Goal: Task Accomplishment & Management: Use online tool/utility

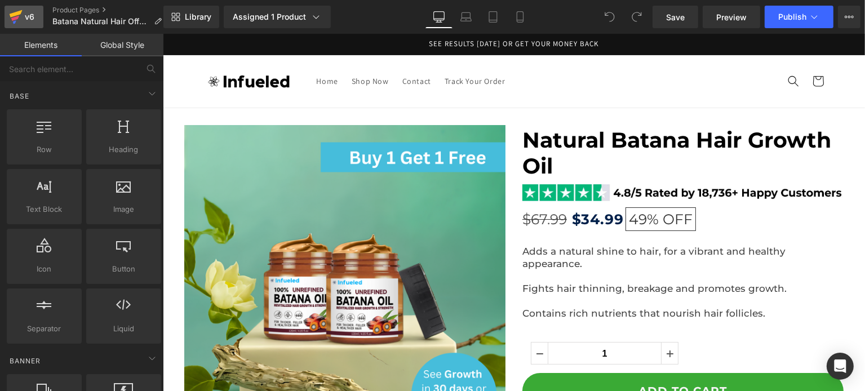
click at [35, 21] on div "v6" at bounding box center [30, 17] width 14 height 15
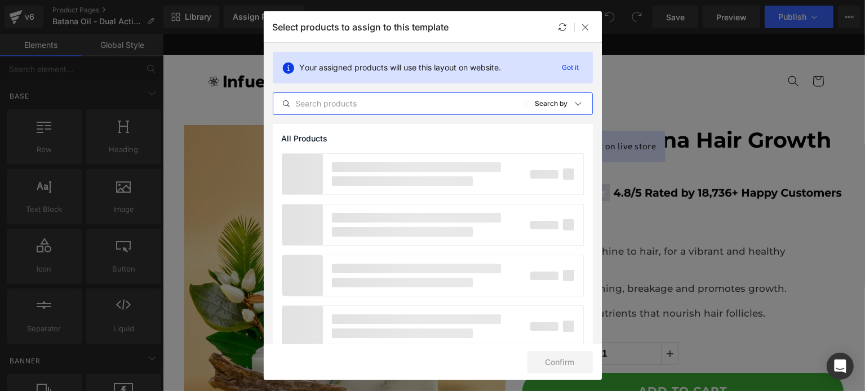
click at [435, 99] on input "text" at bounding box center [399, 104] width 252 height 14
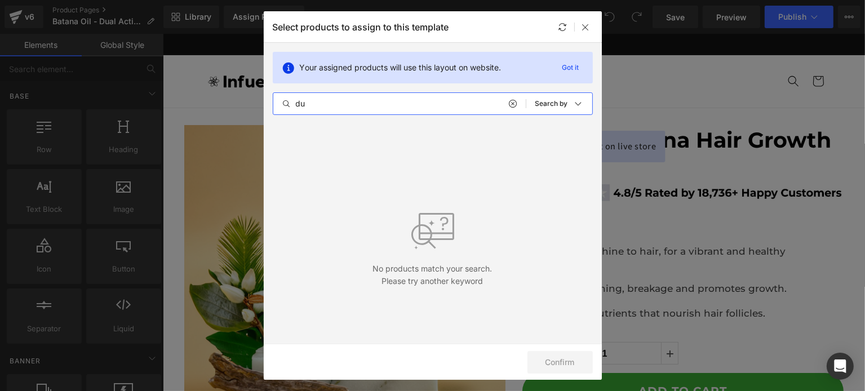
type input "d"
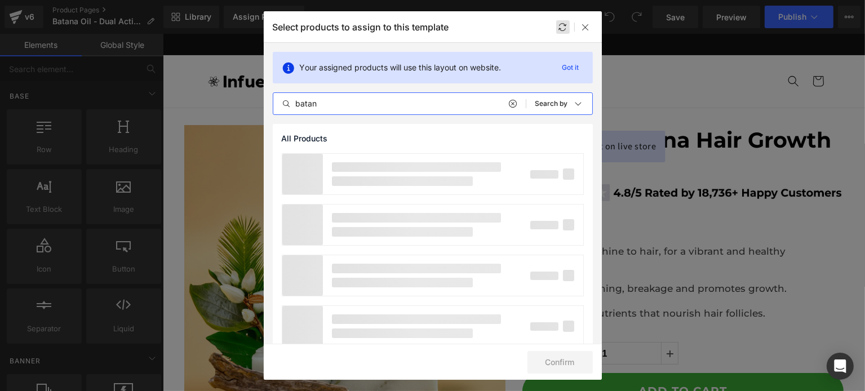
type input "batan"
click at [558, 26] on icon at bounding box center [562, 27] width 9 height 9
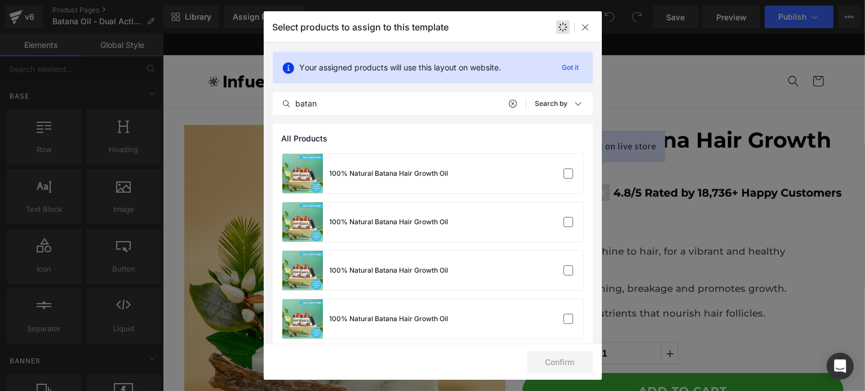
scroll to position [205, 0]
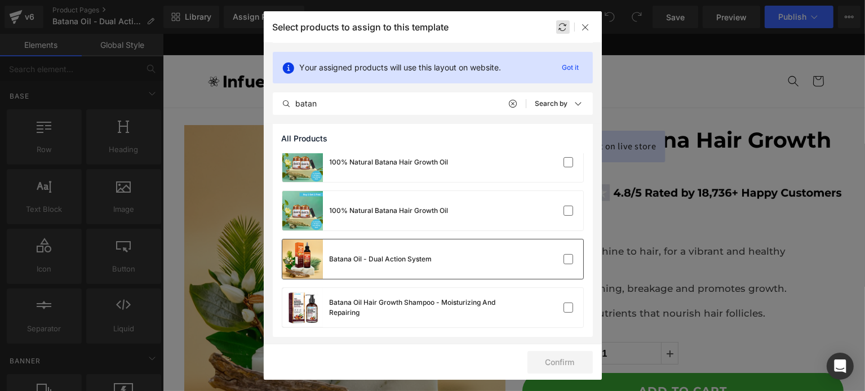
click at [531, 259] on div at bounding box center [549, 259] width 50 height 11
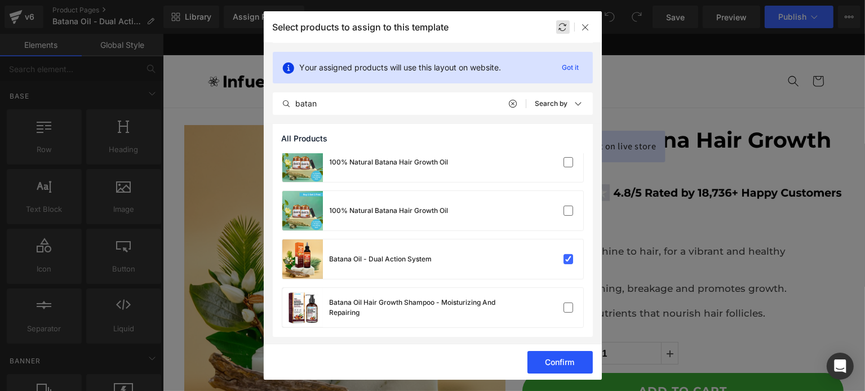
click at [577, 358] on button "Confirm" at bounding box center [559, 362] width 65 height 23
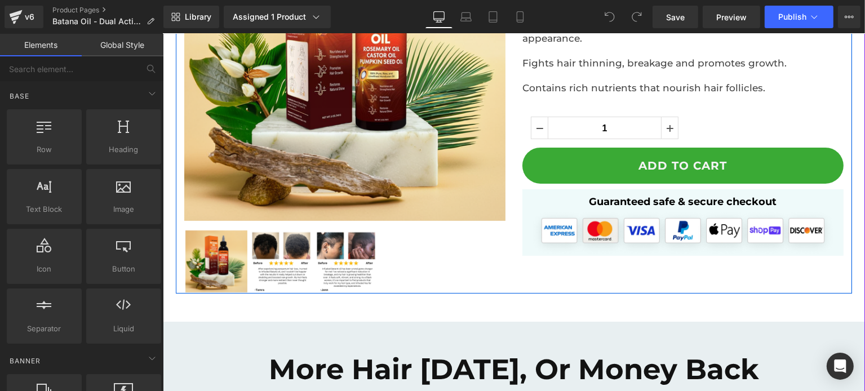
scroll to position [0, 0]
